Goal: Transaction & Acquisition: Purchase product/service

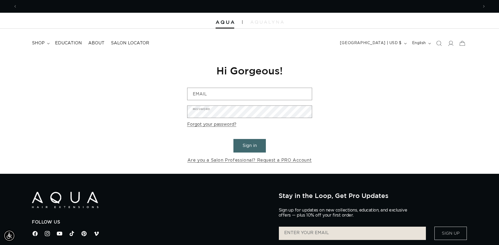
scroll to position [0, 461]
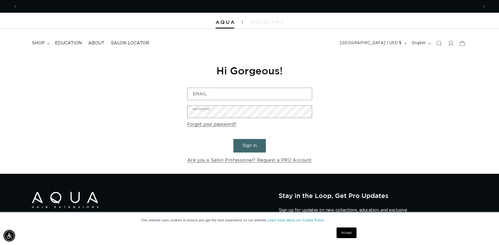
scroll to position [0, 922]
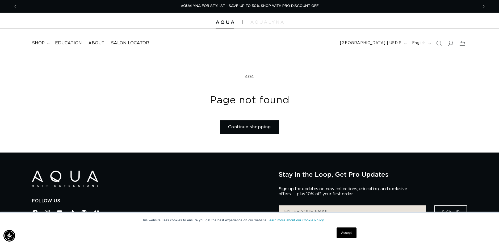
scroll to position [245, 0]
